Goal: Information Seeking & Learning: Check status

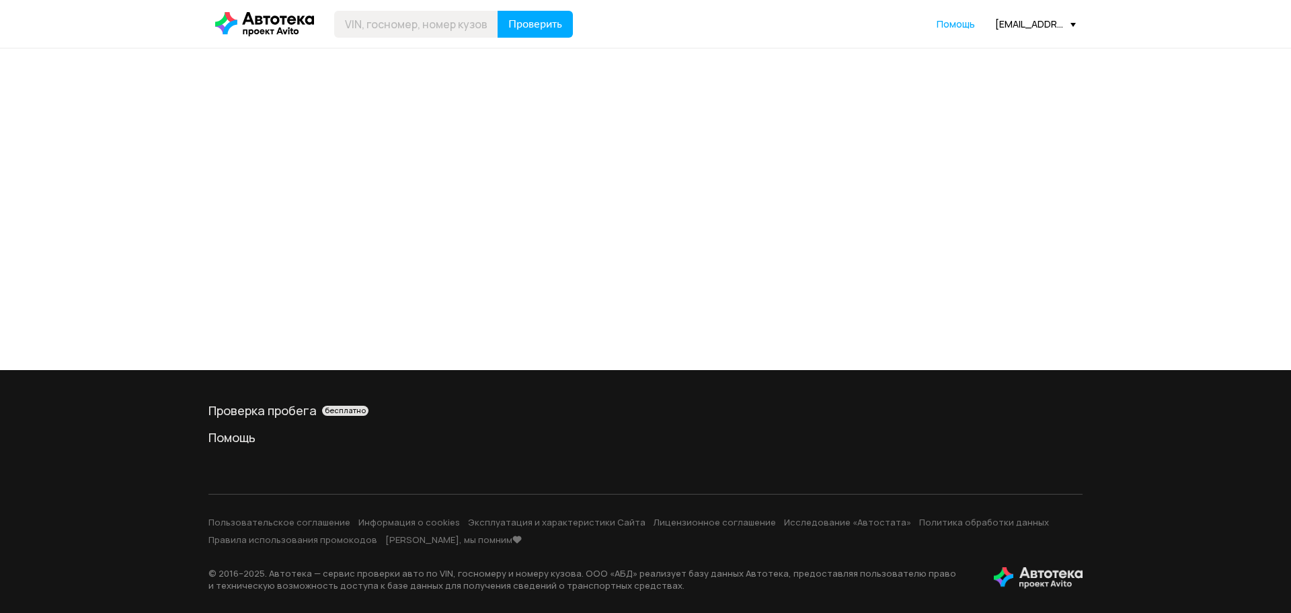
click at [1028, 24] on div "[EMAIL_ADDRESS][DOMAIN_NAME]" at bounding box center [1035, 23] width 81 height 13
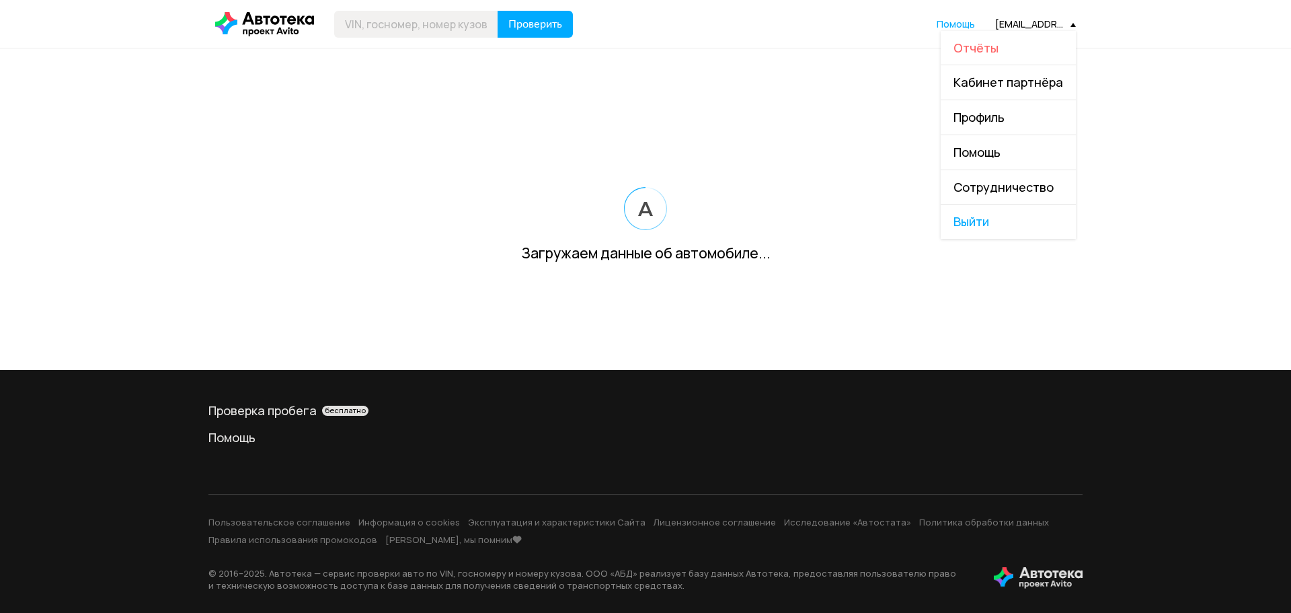
click at [975, 48] on span "Отчёты" at bounding box center [975, 48] width 45 height 16
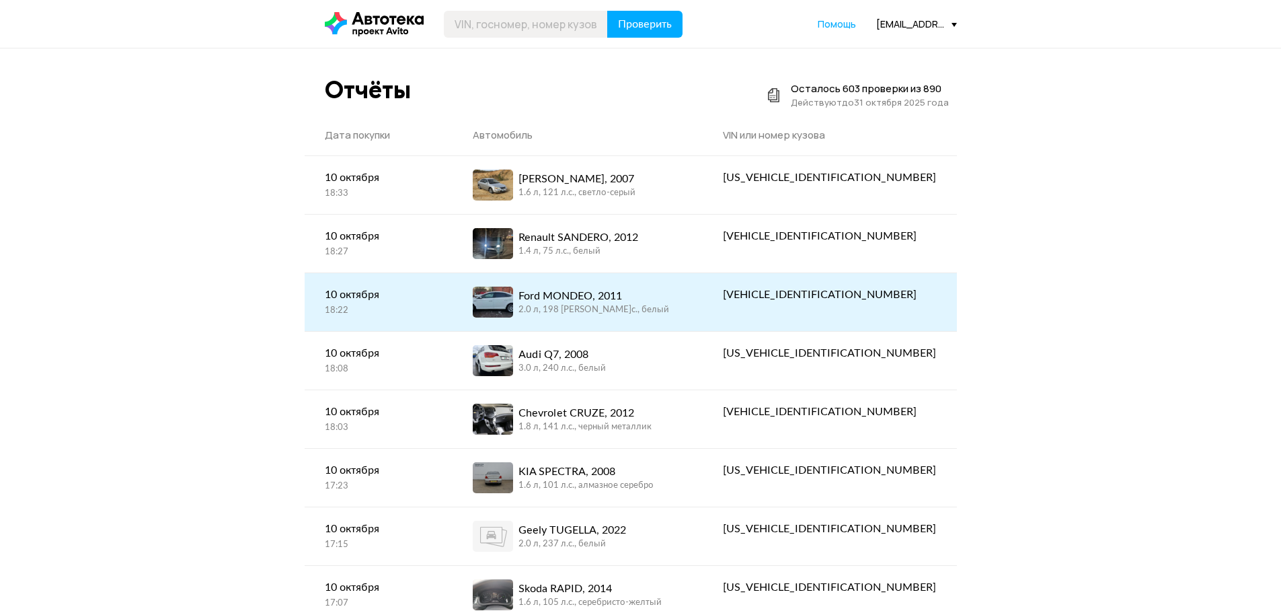
click at [652, 305] on div "2.0 л, 198 [PERSON_NAME]c., белый" at bounding box center [593, 310] width 151 height 12
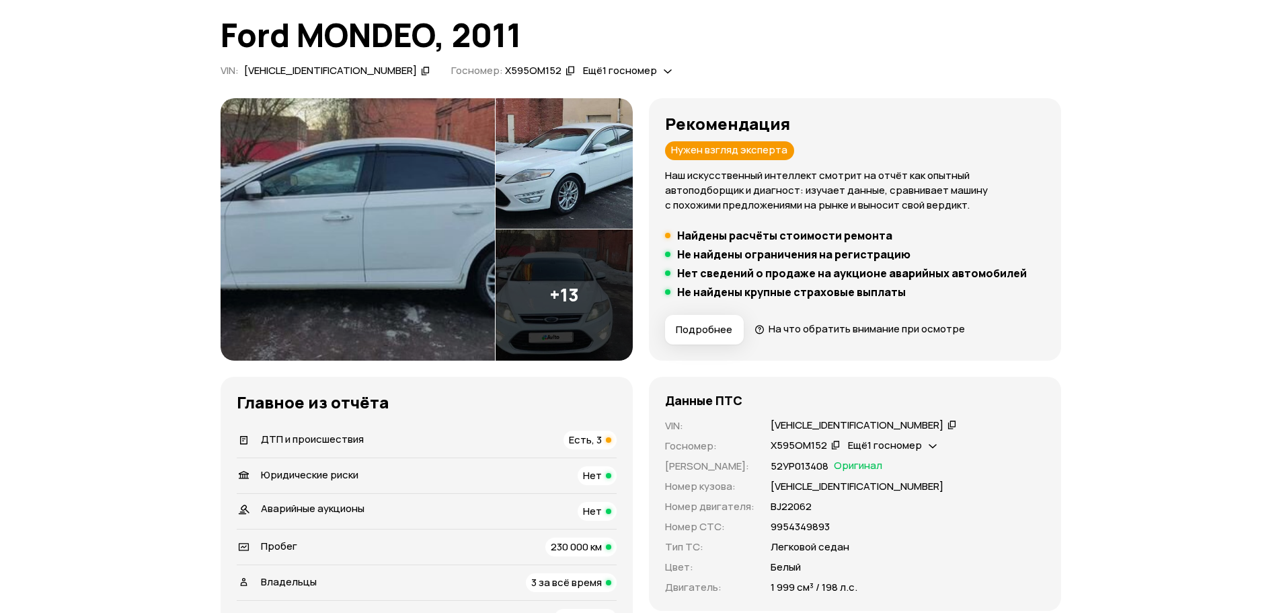
scroll to position [202, 0]
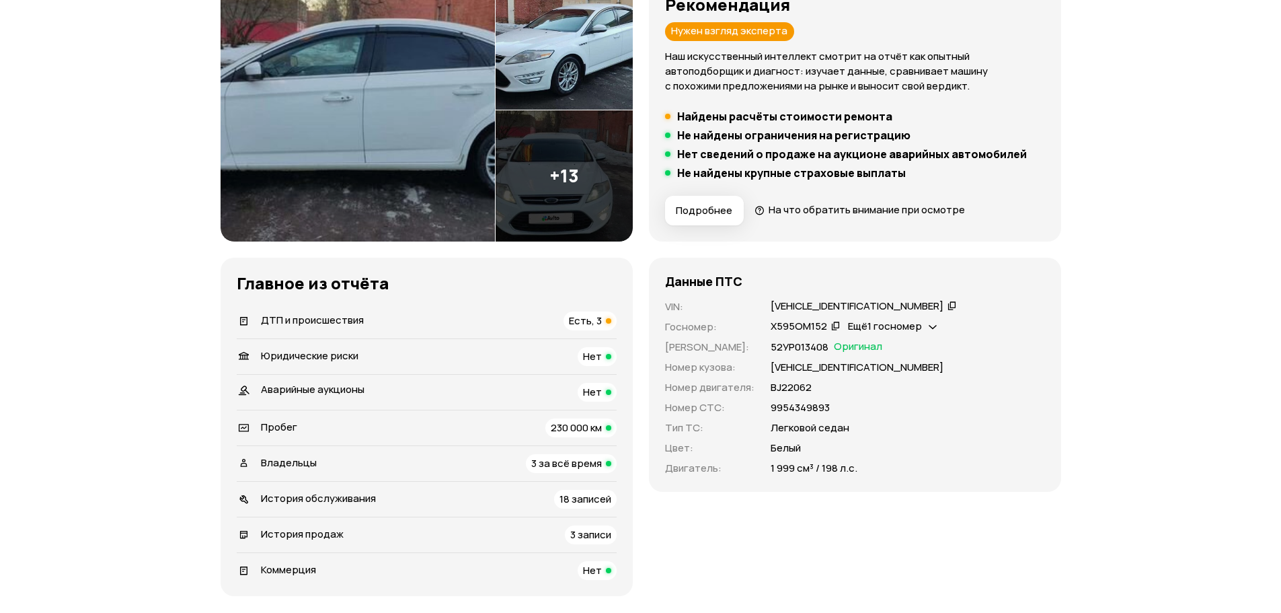
click at [947, 304] on icon at bounding box center [951, 305] width 9 height 13
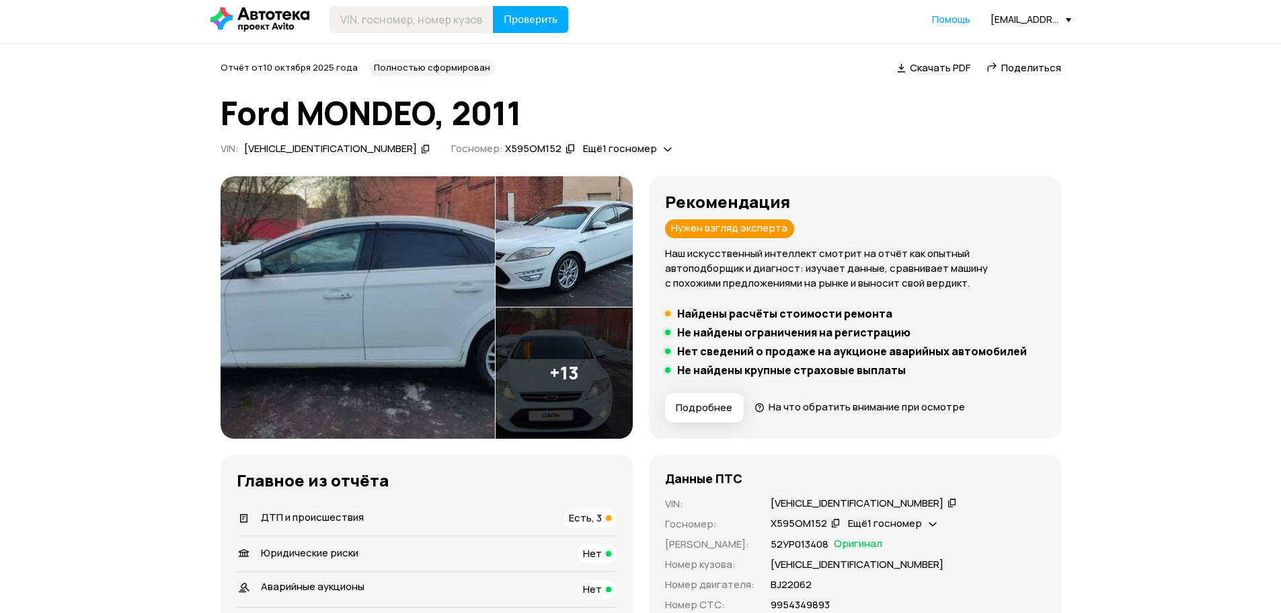
scroll to position [0, 0]
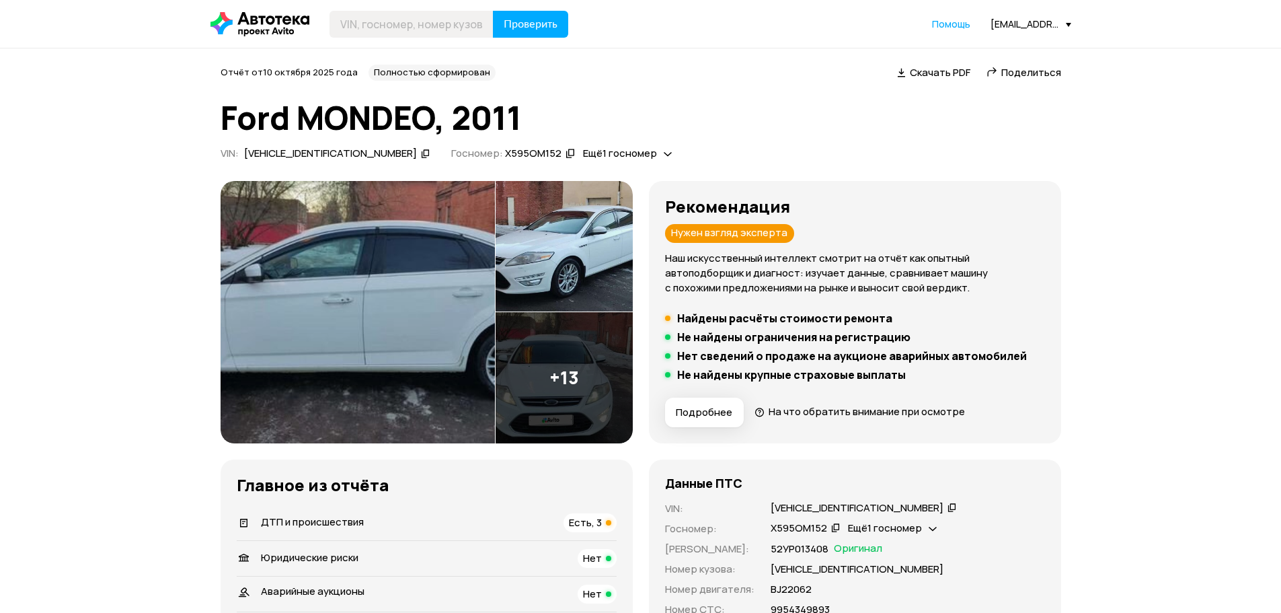
click at [1029, 20] on div "[EMAIL_ADDRESS][DOMAIN_NAME]" at bounding box center [1030, 23] width 81 height 13
click at [982, 45] on span "Отчёты" at bounding box center [971, 48] width 45 height 16
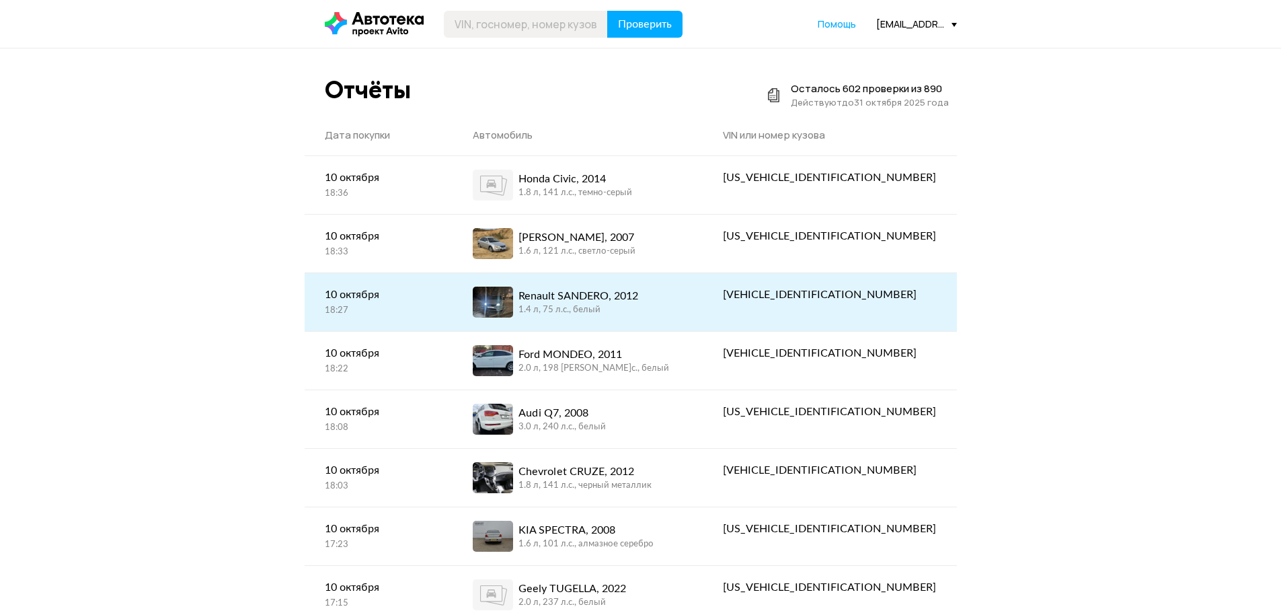
click at [621, 301] on div "Renault SANDERO, 2012" at bounding box center [578, 296] width 120 height 16
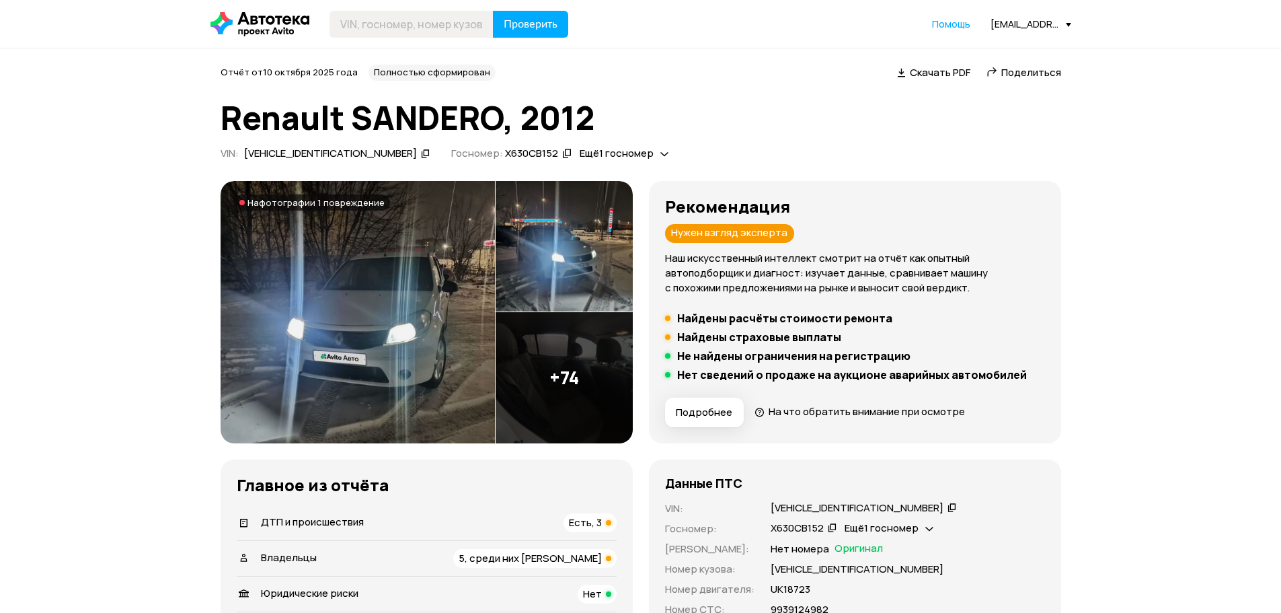
click at [225, 16] on icon at bounding box center [259, 24] width 99 height 24
